Goal: Book appointment/travel/reservation: Book appointment/travel/reservation

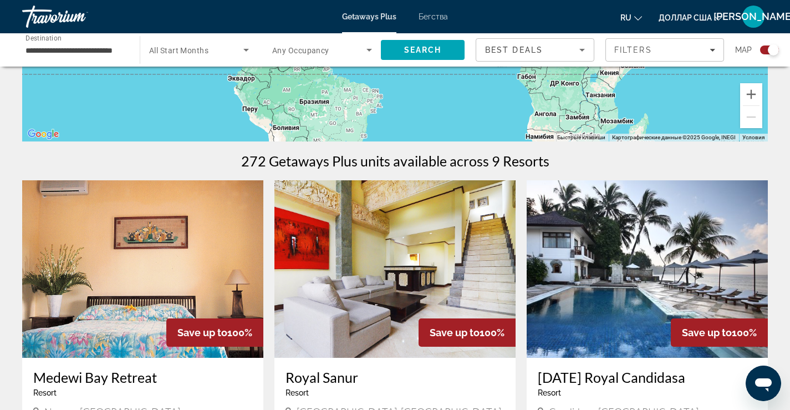
scroll to position [111, 0]
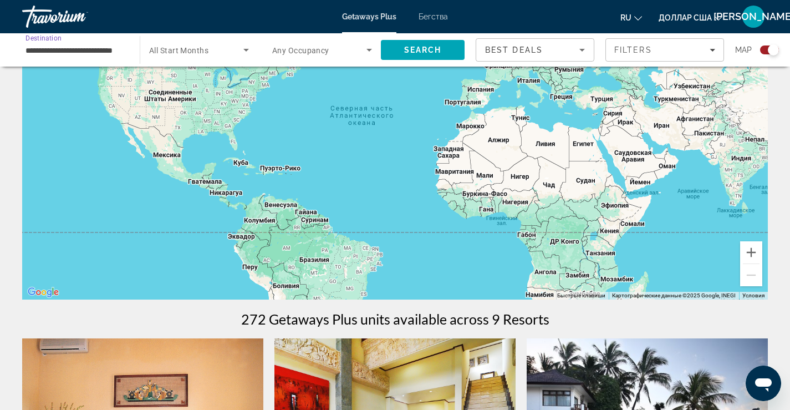
click at [124, 48] on input "**********" at bounding box center [76, 50] width 100 height 13
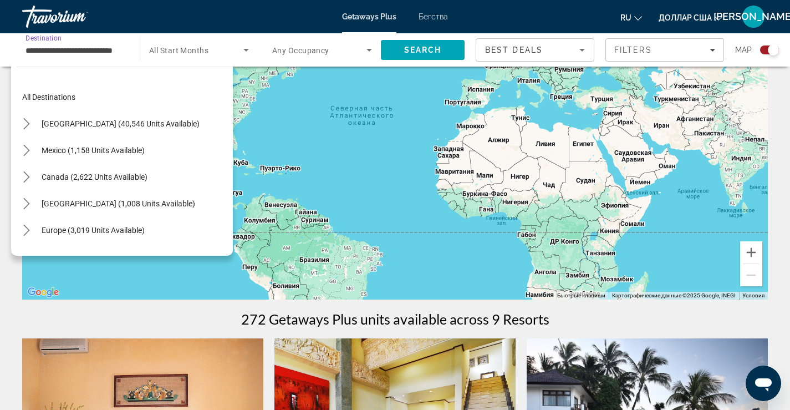
scroll to position [306, 0]
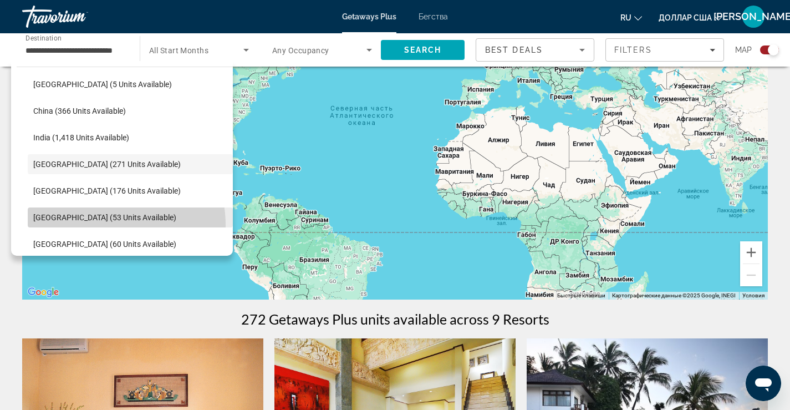
click at [97, 225] on span "Select destination: Maldives (53 units available)" at bounding box center [130, 217] width 205 height 27
type input "**********"
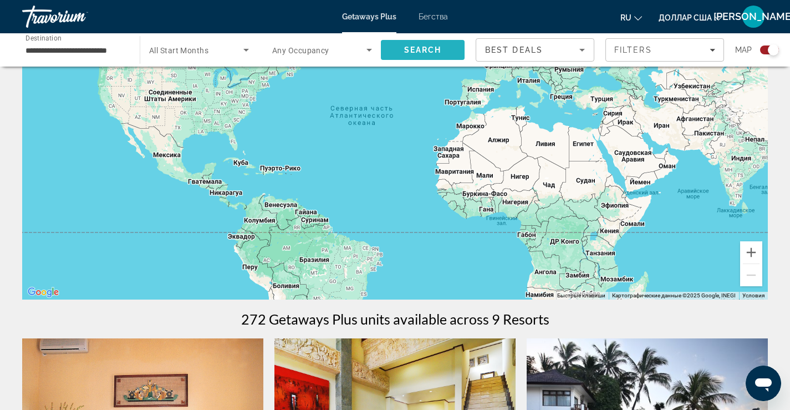
click at [423, 47] on span "Search" at bounding box center [423, 49] width 38 height 9
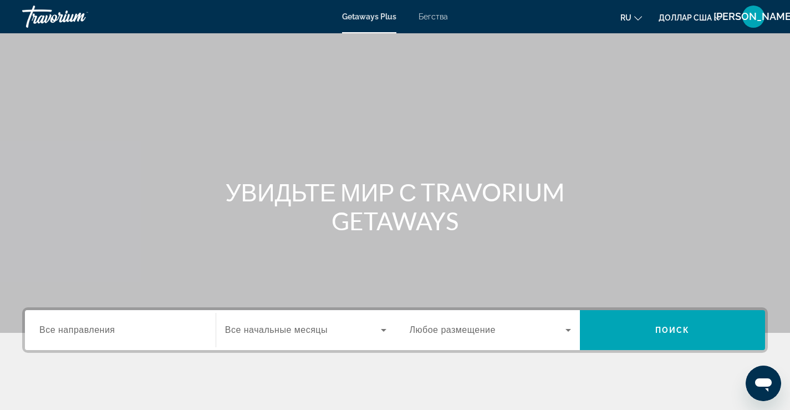
click at [188, 330] on input "Место назначения Все направления" at bounding box center [120, 330] width 162 height 13
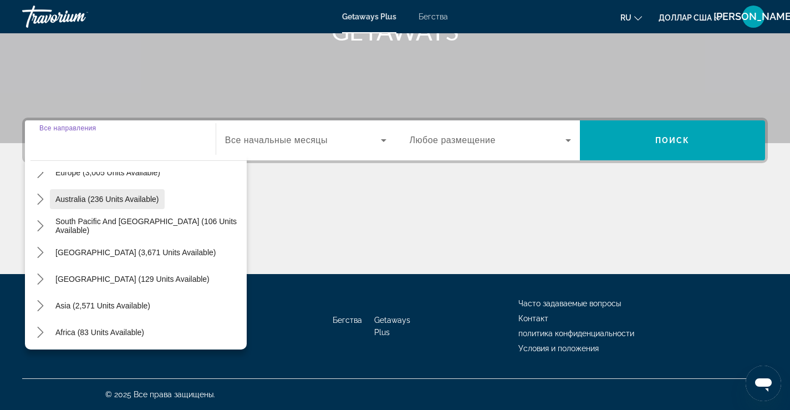
scroll to position [166, 0]
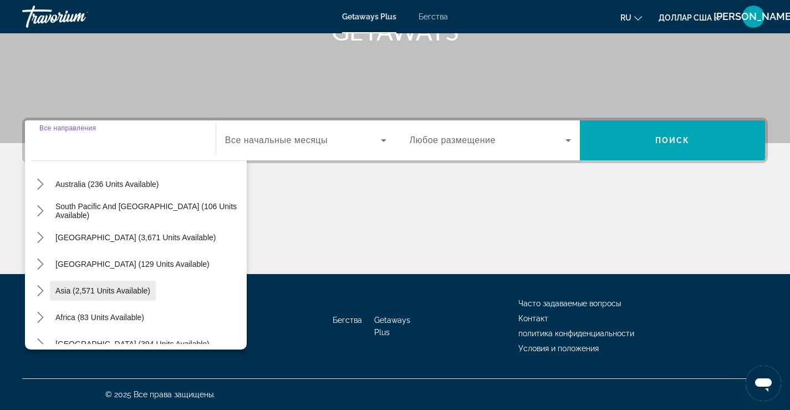
click at [106, 291] on span "Asia (2,571 units available)" at bounding box center [102, 290] width 95 height 9
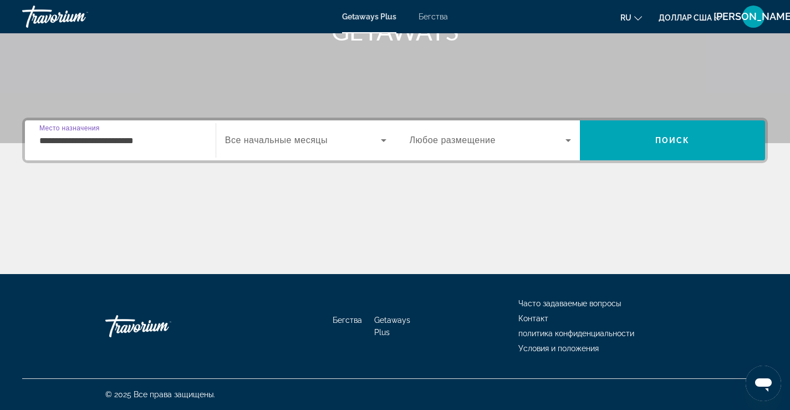
click at [188, 140] on input "**********" at bounding box center [120, 140] width 162 height 13
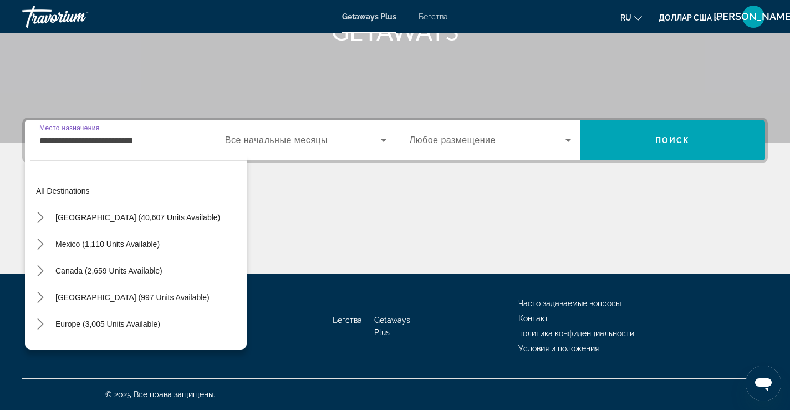
scroll to position [199, 0]
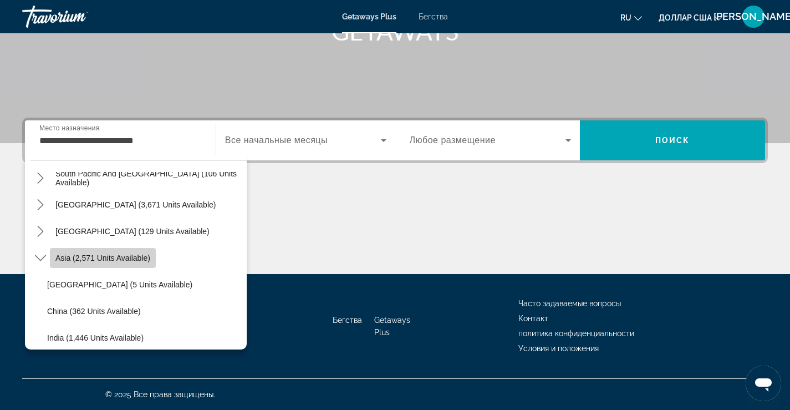
click at [109, 260] on span "Asia (2,571 units available)" at bounding box center [102, 257] width 95 height 9
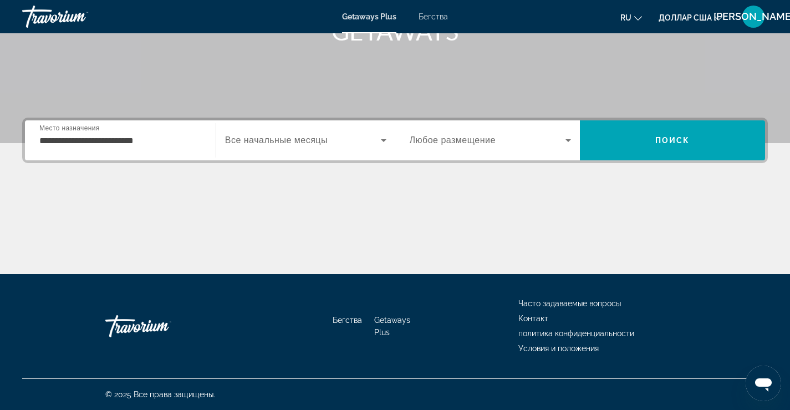
click at [285, 141] on font "Все начальные месяцы" at bounding box center [276, 139] width 103 height 9
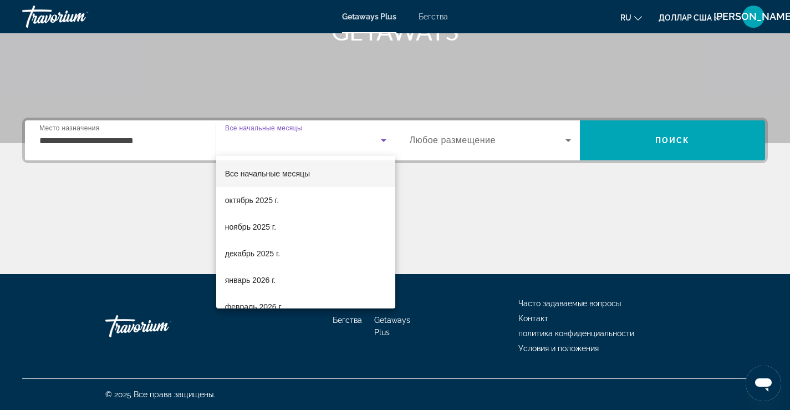
click at [104, 221] on div at bounding box center [395, 205] width 790 height 410
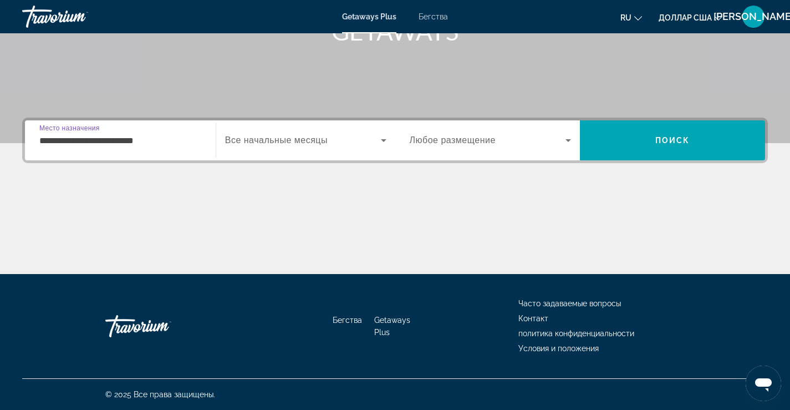
click at [162, 135] on input "**********" at bounding box center [120, 140] width 162 height 13
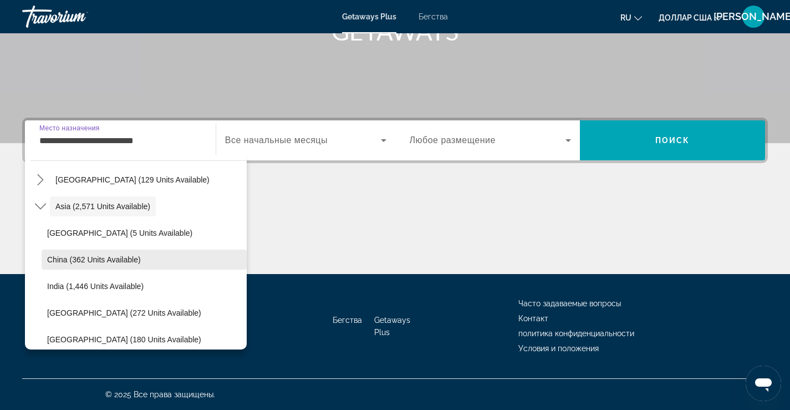
scroll to position [310, 0]
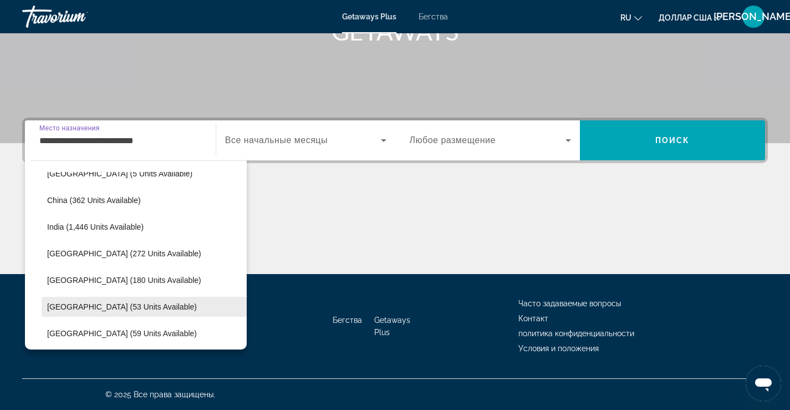
click at [101, 305] on span "[GEOGRAPHIC_DATA] (53 units available)" at bounding box center [122, 306] width 150 height 9
type input "**********"
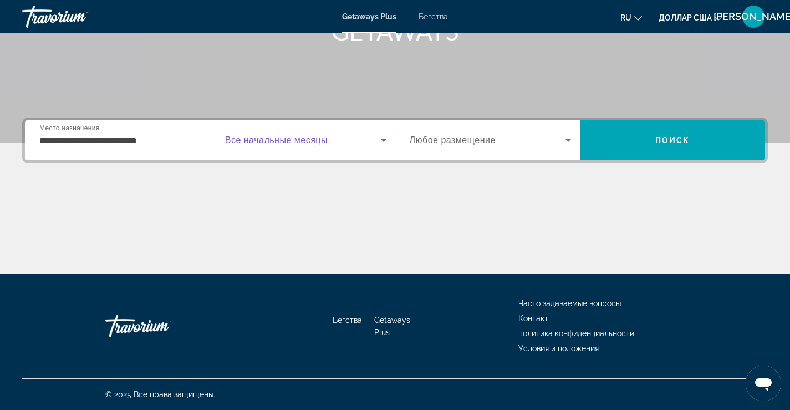
click at [345, 141] on span "Виджет поиска" at bounding box center [303, 140] width 156 height 13
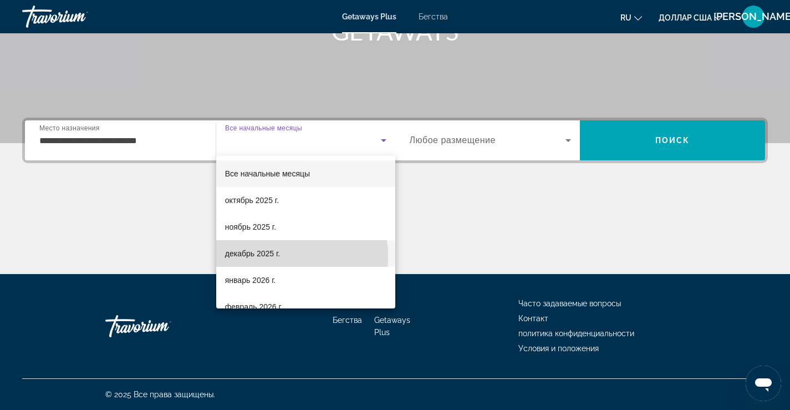
click at [271, 256] on font "декабрь 2025 г." at bounding box center [252, 253] width 55 height 9
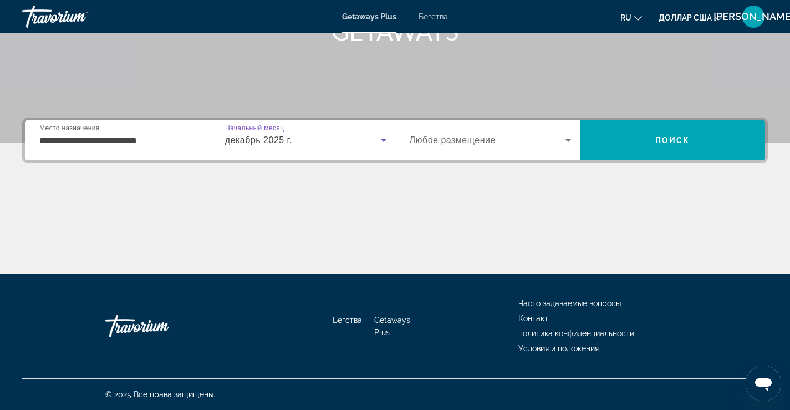
click at [469, 139] on font "Любое размещение" at bounding box center [453, 139] width 86 height 9
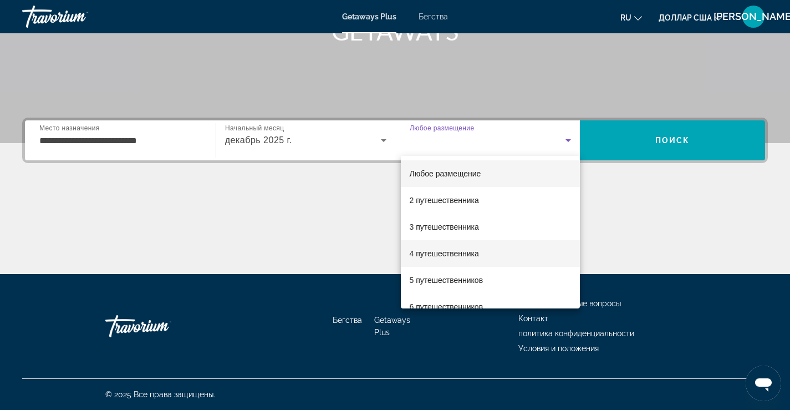
click at [461, 252] on font "4 путешественника" at bounding box center [444, 253] width 69 height 9
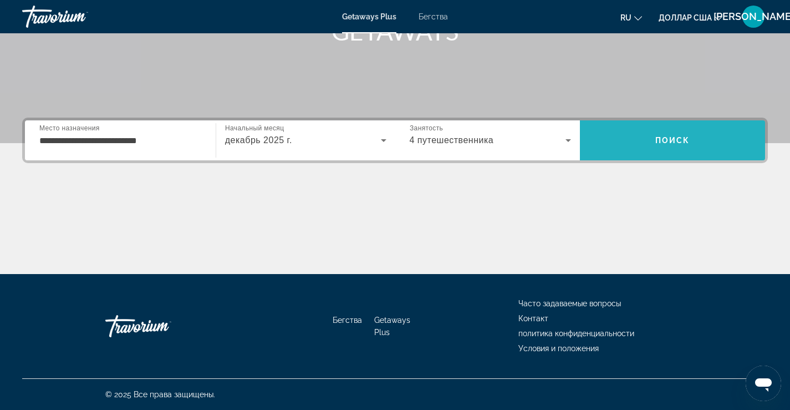
click at [653, 143] on span "Поиск" at bounding box center [672, 140] width 185 height 27
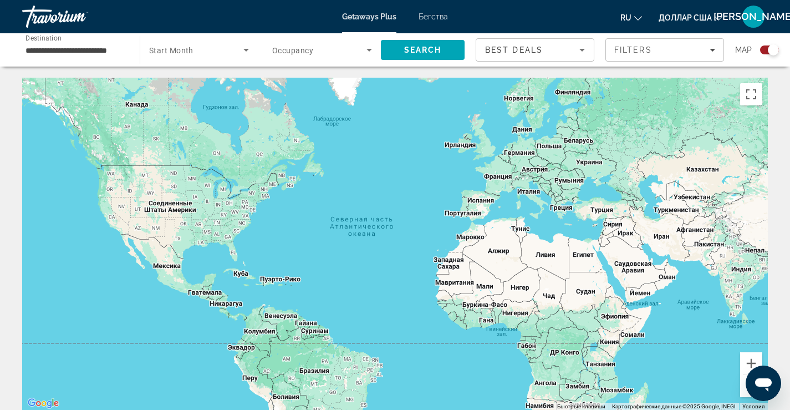
click at [770, 50] on div "Search widget" at bounding box center [773, 49] width 11 height 11
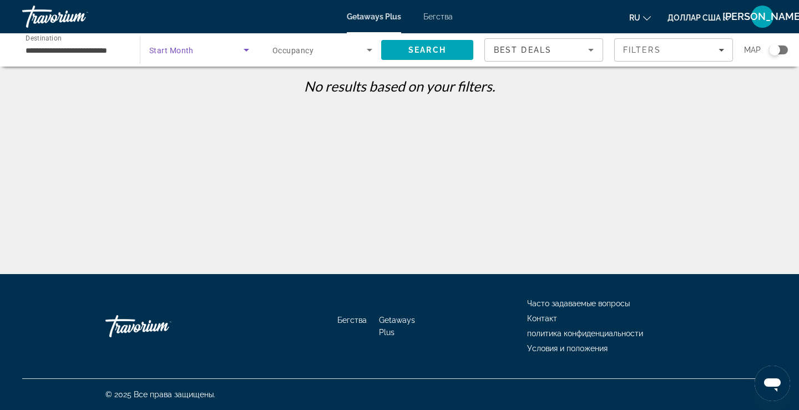
click at [247, 49] on icon "Search widget" at bounding box center [246, 50] width 6 height 3
click at [310, 50] on div at bounding box center [399, 205] width 799 height 410
click at [363, 49] on icon "Search widget" at bounding box center [369, 49] width 13 height 13
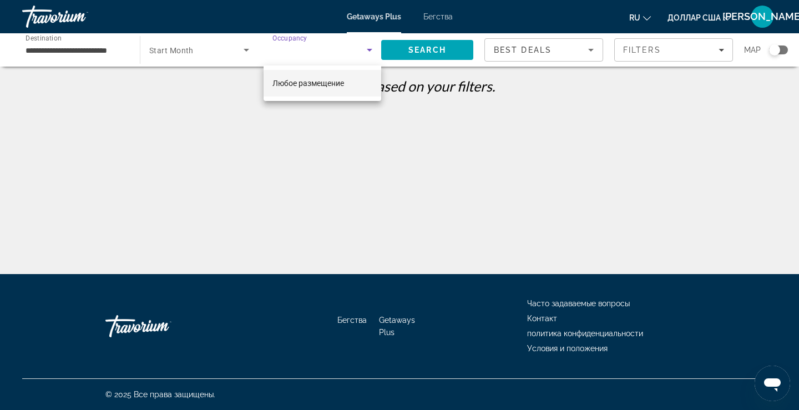
click at [346, 141] on div at bounding box center [399, 205] width 799 height 410
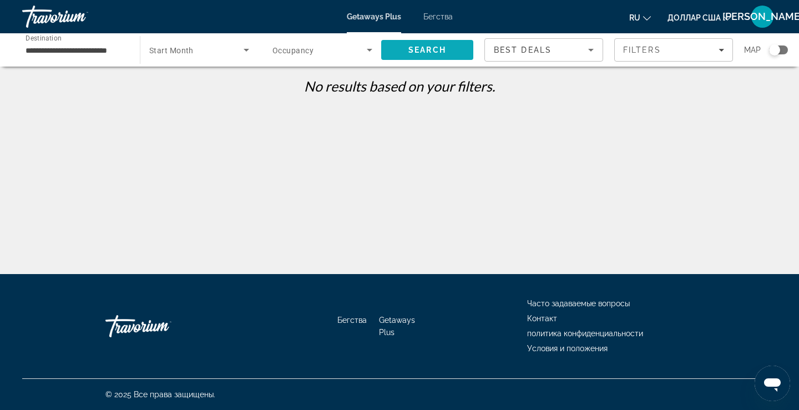
click at [430, 50] on span "Search" at bounding box center [427, 49] width 38 height 9
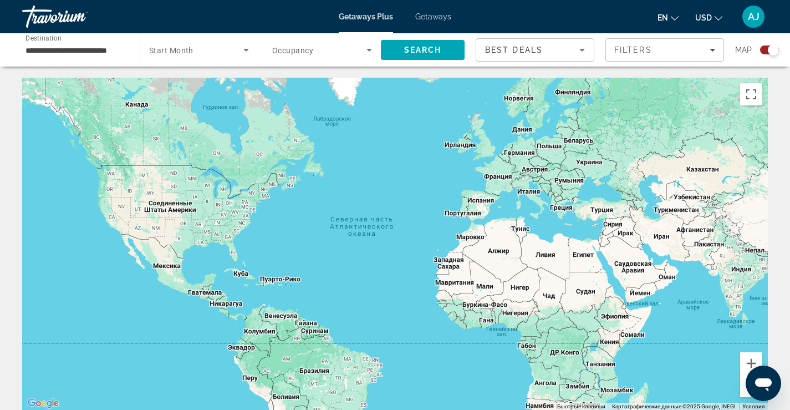
click at [765, 50] on div "Search widget" at bounding box center [769, 49] width 19 height 9
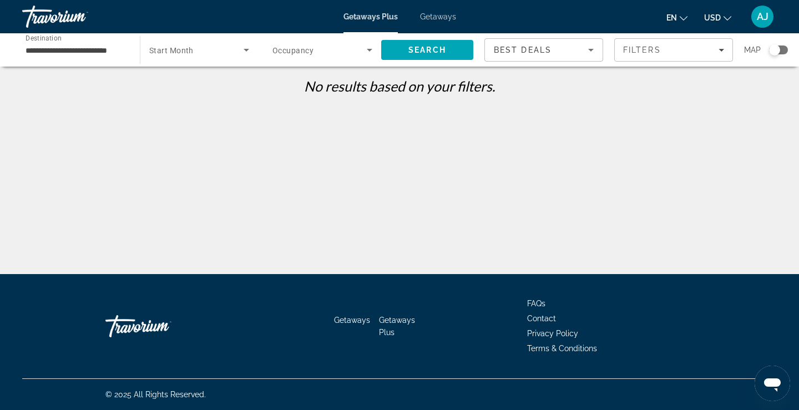
click at [125, 48] on input "**********" at bounding box center [76, 50] width 100 height 13
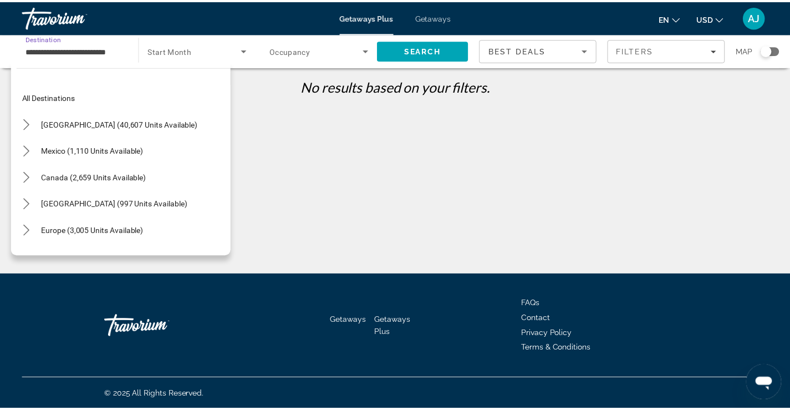
scroll to position [359, 0]
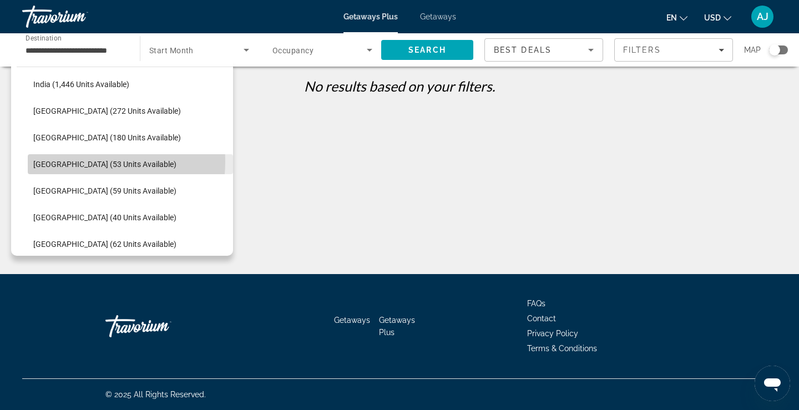
click at [75, 161] on span "[GEOGRAPHIC_DATA] (53 units available)" at bounding box center [104, 164] width 143 height 9
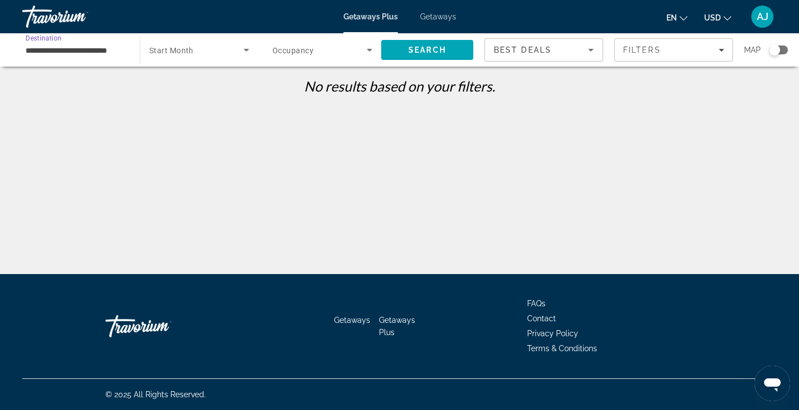
click at [244, 46] on icon "Search widget" at bounding box center [246, 49] width 13 height 13
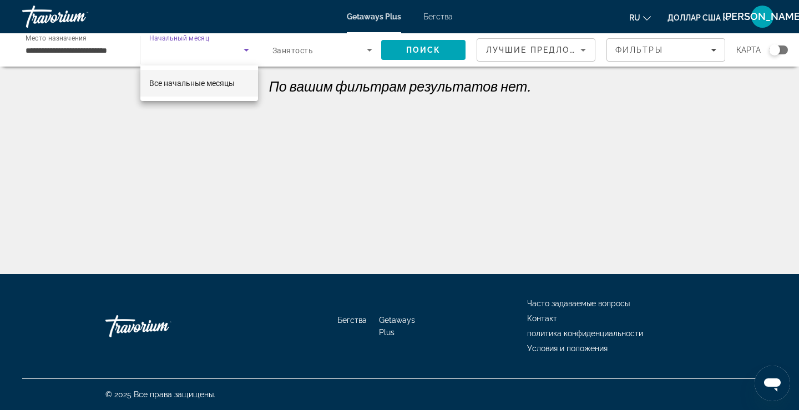
click at [288, 184] on div at bounding box center [399, 205] width 799 height 410
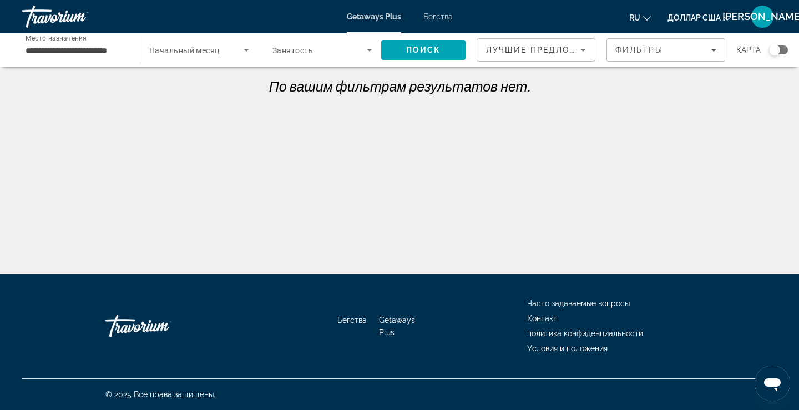
click at [365, 49] on icon "Виджет поиска" at bounding box center [369, 49] width 13 height 13
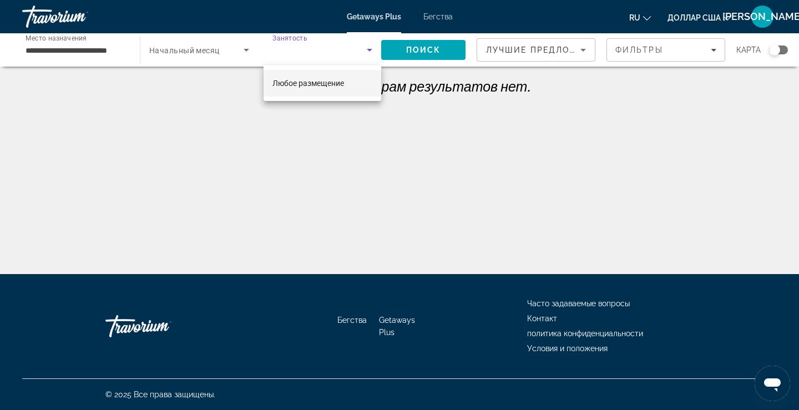
click at [347, 144] on div at bounding box center [399, 205] width 799 height 410
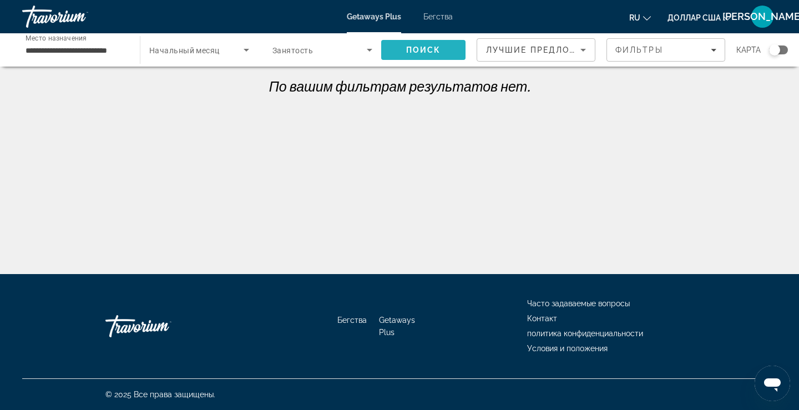
click at [450, 45] on span "Поиск" at bounding box center [423, 50] width 84 height 27
click at [369, 48] on icon "Виджет поиска" at bounding box center [369, 49] width 13 height 13
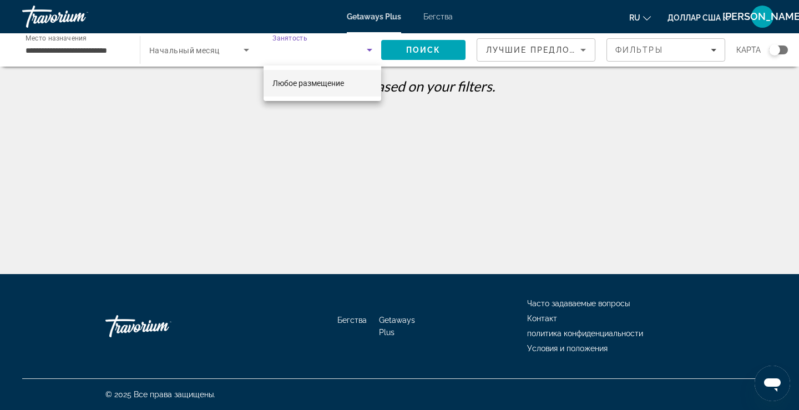
click at [331, 88] on span "Любое размещение" at bounding box center [308, 83] width 72 height 13
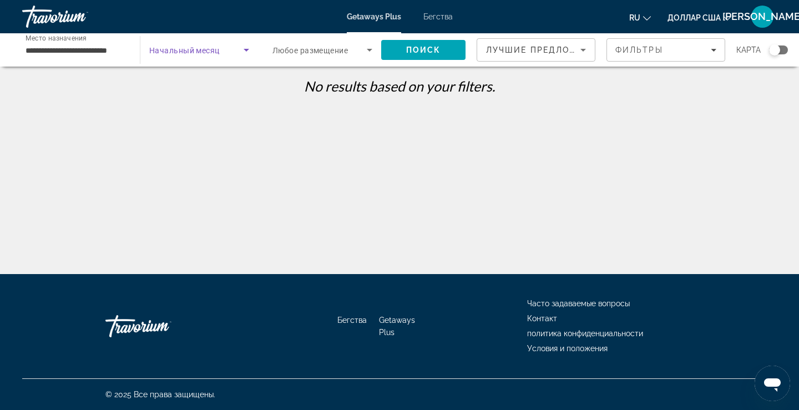
click at [245, 48] on icon "Виджет поиска" at bounding box center [246, 49] width 13 height 13
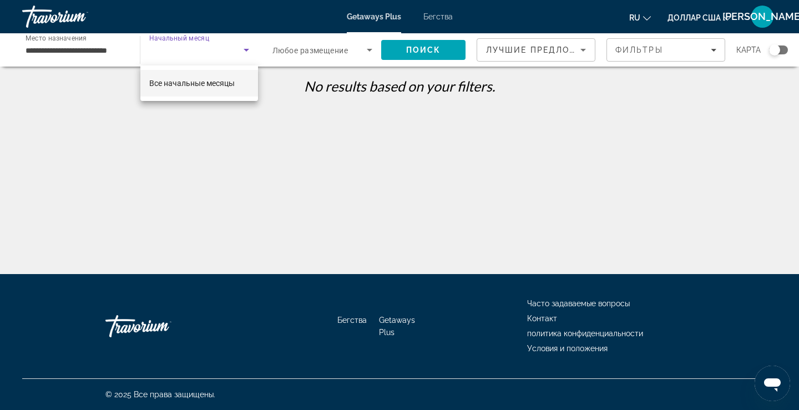
click at [226, 78] on span "Все начальные месяцы" at bounding box center [191, 83] width 85 height 13
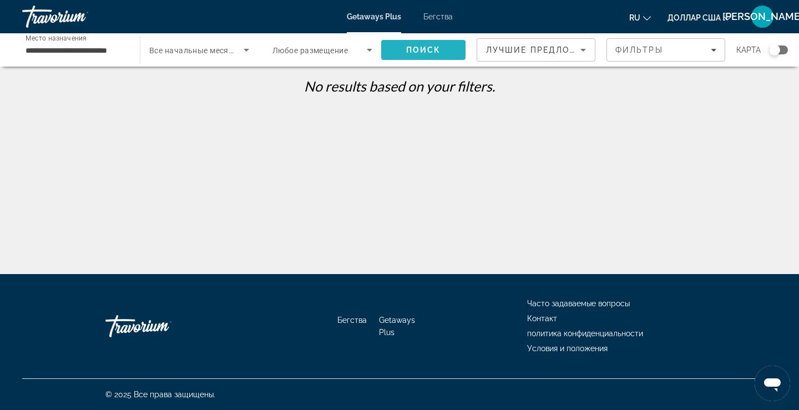
click at [427, 48] on font "Поиск" at bounding box center [423, 49] width 35 height 9
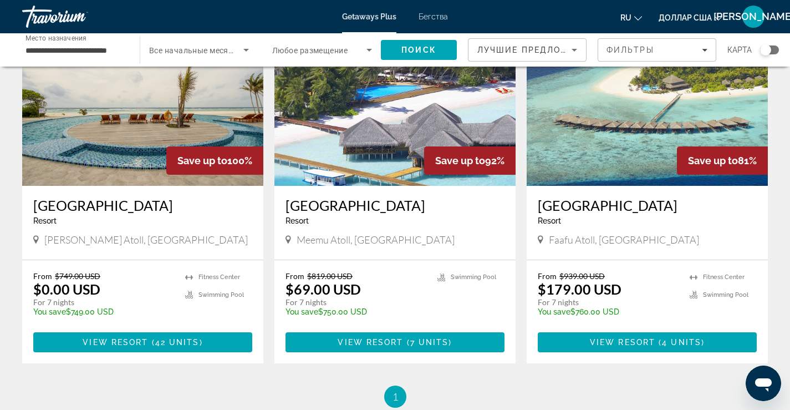
scroll to position [111, 0]
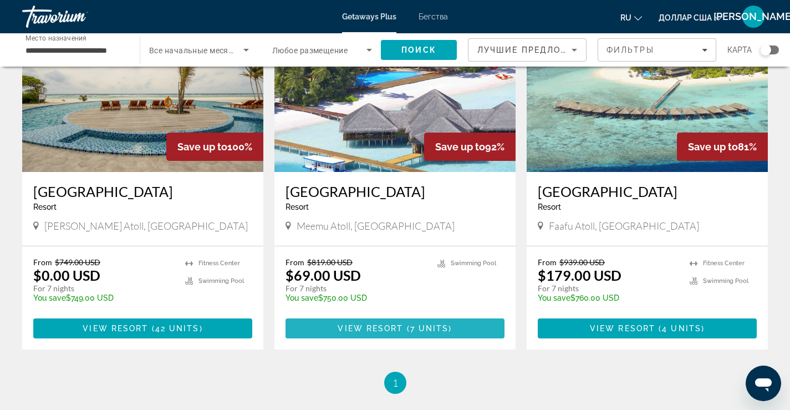
click at [449, 326] on span "( 7 units )" at bounding box center [428, 328] width 49 height 9
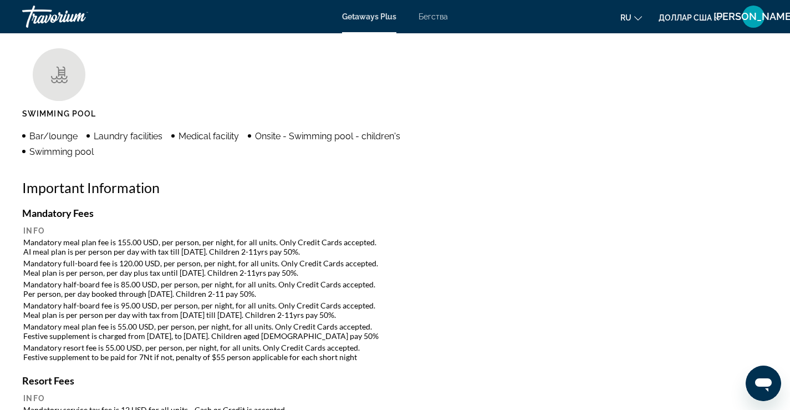
scroll to position [943, 0]
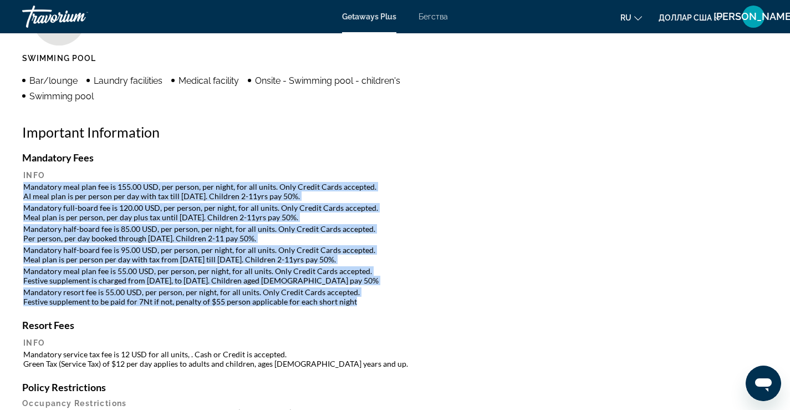
drag, startPoint x: 24, startPoint y: 186, endPoint x: 367, endPoint y: 302, distance: 361.1
click at [367, 302] on table "Info Mandatory meal plan fee is 155.00 USD, per person, per night, for all unit…" at bounding box center [395, 238] width 746 height 139
copy table "Mandatory meal plan fee is 155.00 USD, per person, per night, for all units. On…"
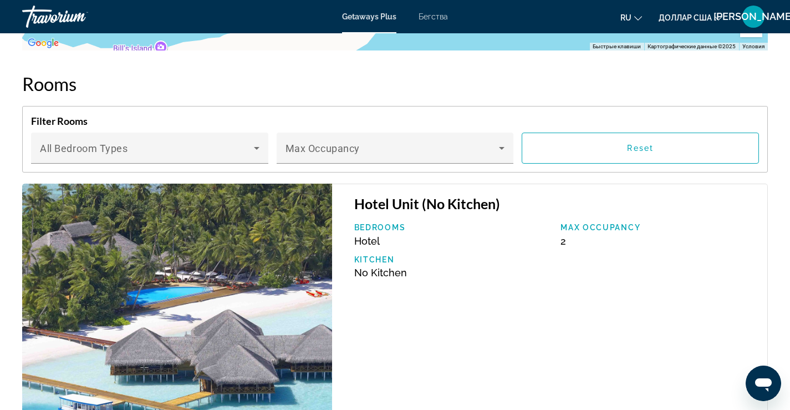
scroll to position [1719, 0]
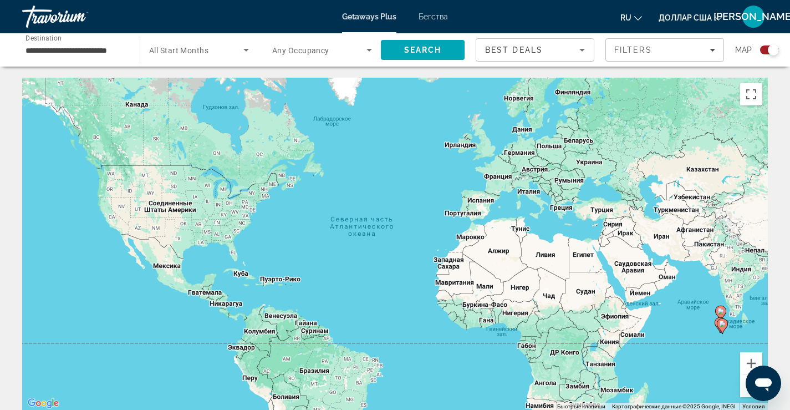
click at [126, 48] on div "**********" at bounding box center [76, 50] width 118 height 32
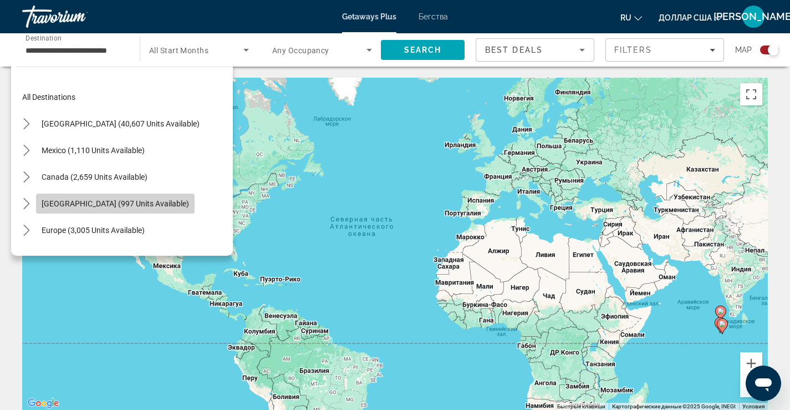
click at [129, 206] on span "[GEOGRAPHIC_DATA] (997 units available)" at bounding box center [116, 203] width 148 height 9
type input "**********"
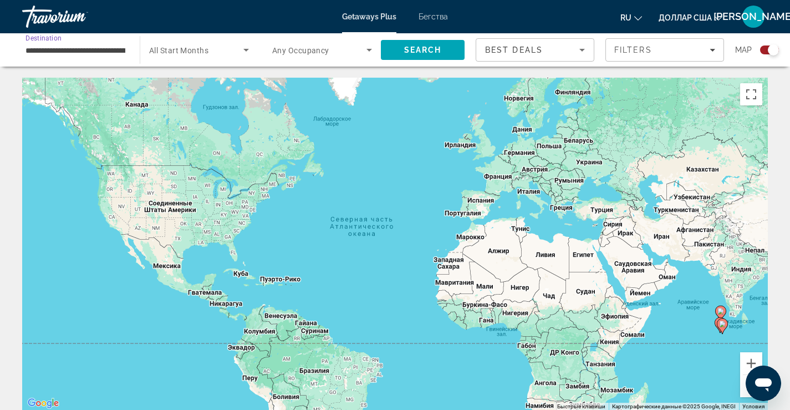
scroll to position [0, 6]
click at [116, 48] on input "**********" at bounding box center [76, 50] width 100 height 13
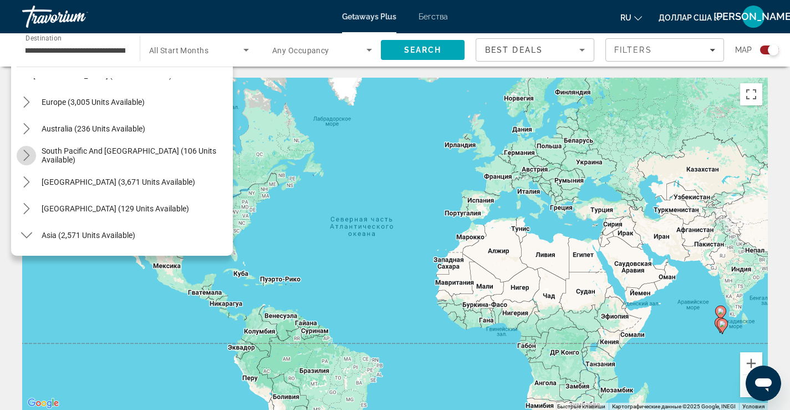
scroll to position [0, 0]
click at [24, 159] on icon "Toggle South Pacific and Oceania (106 units available) submenu" at bounding box center [26, 155] width 11 height 11
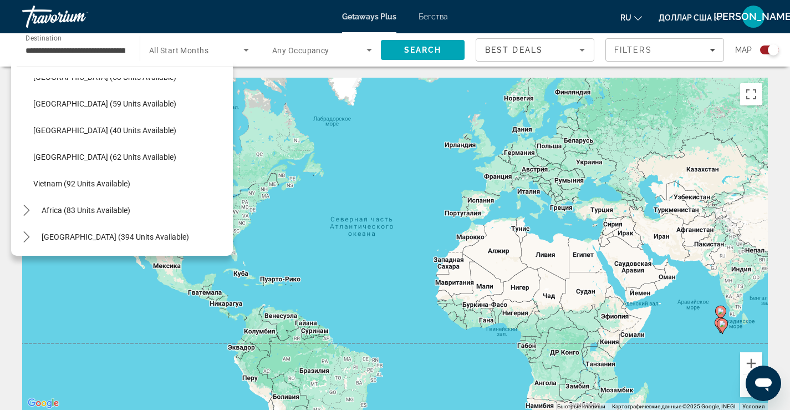
scroll to position [55, 0]
